Goal: Register for event/course

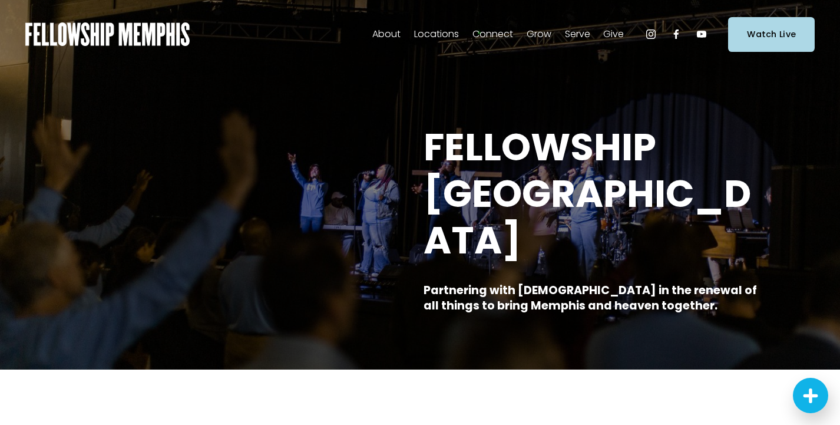
click at [0, 0] on span "Events" at bounding box center [0, 0] width 0 height 0
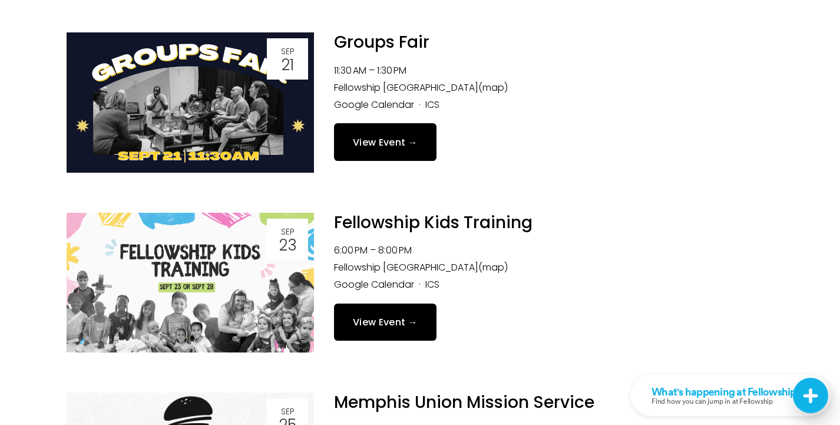
scroll to position [375, 0]
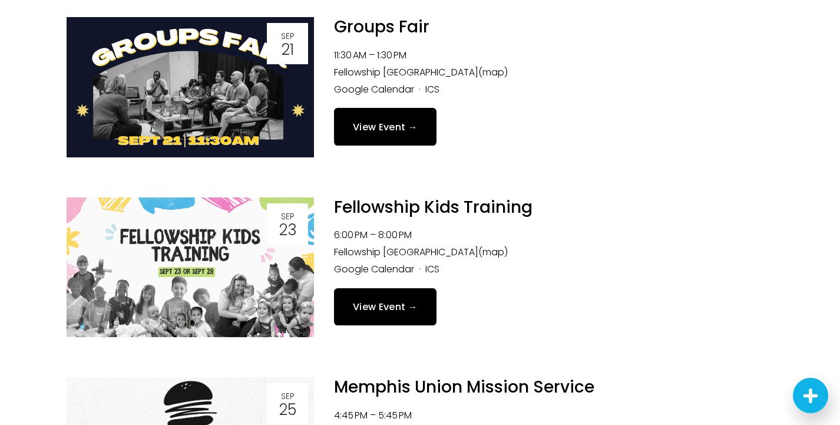
click at [270, 307] on img at bounding box center [190, 267] width 247 height 140
